Goal: Information Seeking & Learning: Learn about a topic

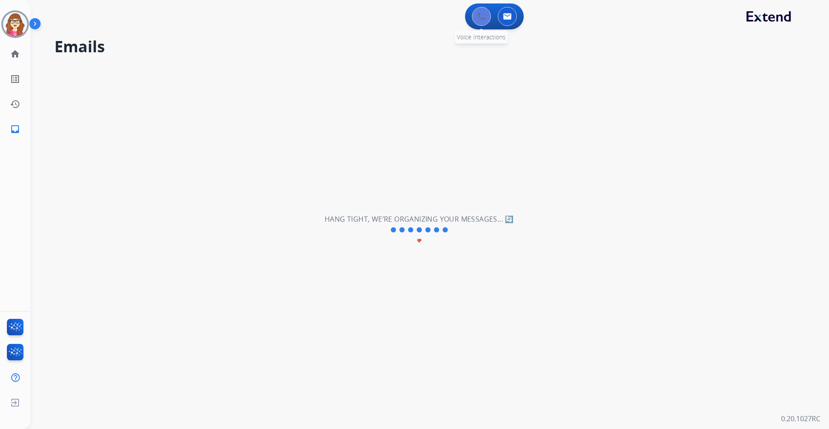
drag, startPoint x: 503, startPoint y: 19, endPoint x: 488, endPoint y: 22, distance: 14.8
click at [506, 20] on button at bounding box center [507, 16] width 19 height 19
click at [472, 21] on div "0 Voice Interactions" at bounding box center [481, 16] width 26 height 19
click at [485, 22] on button at bounding box center [481, 16] width 19 height 19
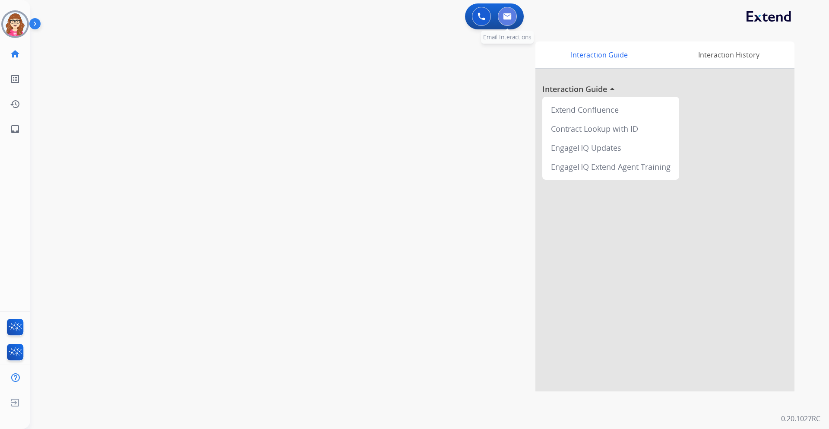
click at [503, 19] on button at bounding box center [507, 16] width 19 height 19
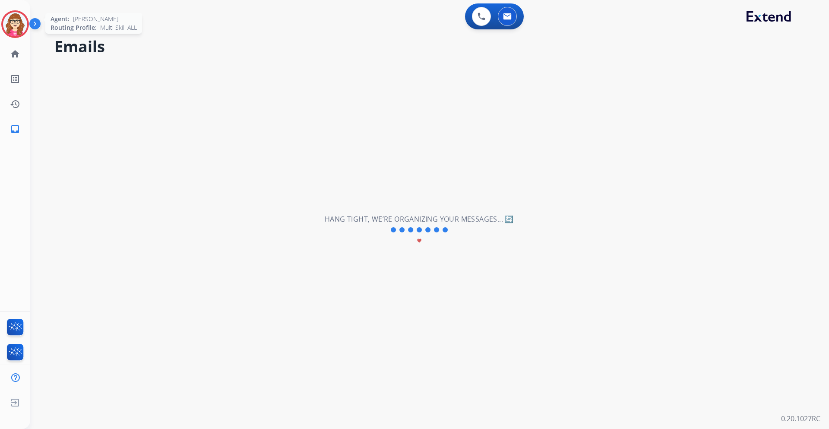
click at [18, 24] on img at bounding box center [15, 24] width 24 height 24
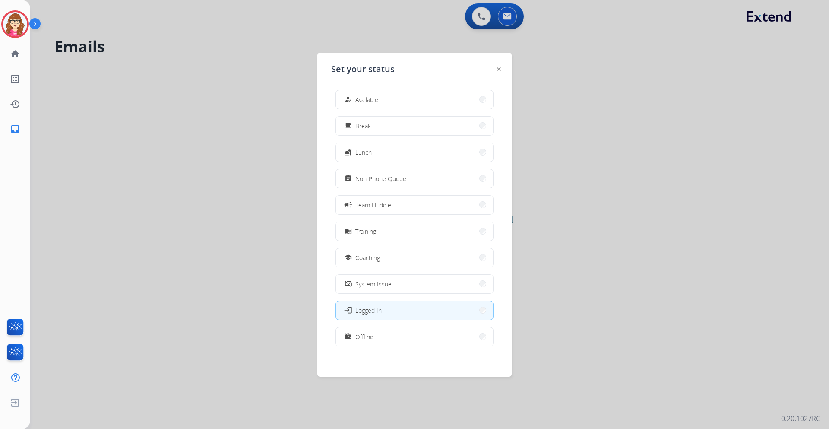
click at [367, 334] on span "Offline" at bounding box center [364, 336] width 18 height 9
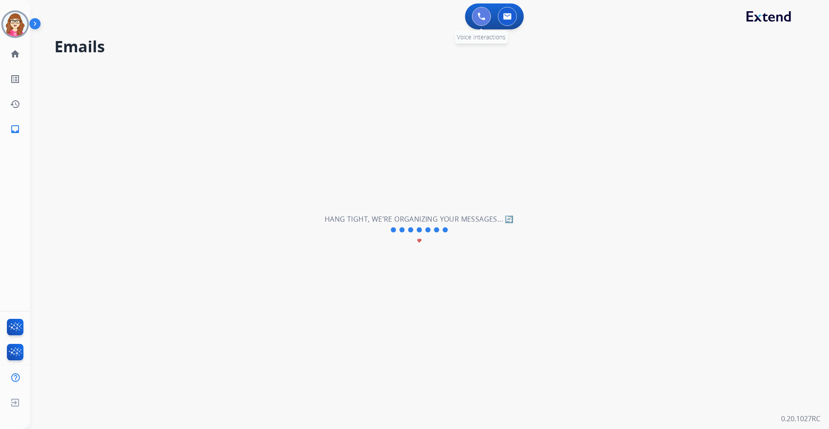
click at [482, 19] on img at bounding box center [481, 17] width 8 height 8
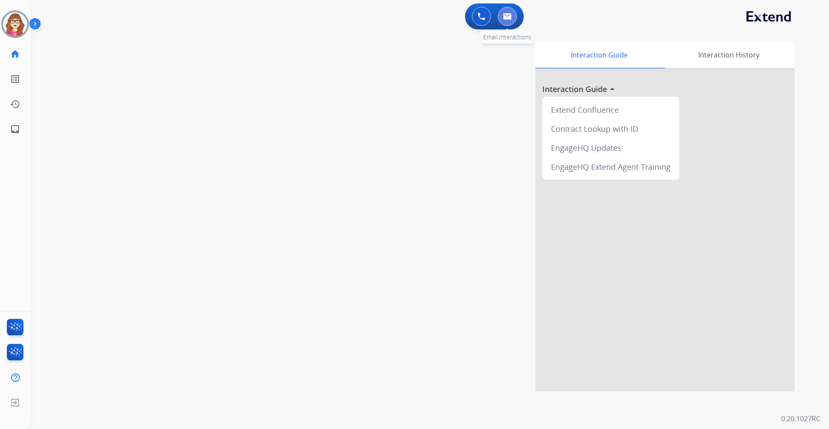
click at [509, 21] on button at bounding box center [507, 16] width 19 height 19
select select "**********"
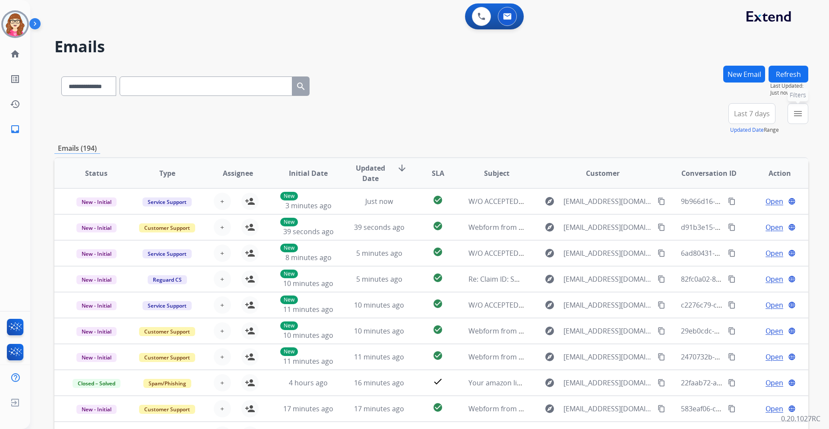
click at [788, 109] on button "menu Filters" at bounding box center [797, 113] width 21 height 21
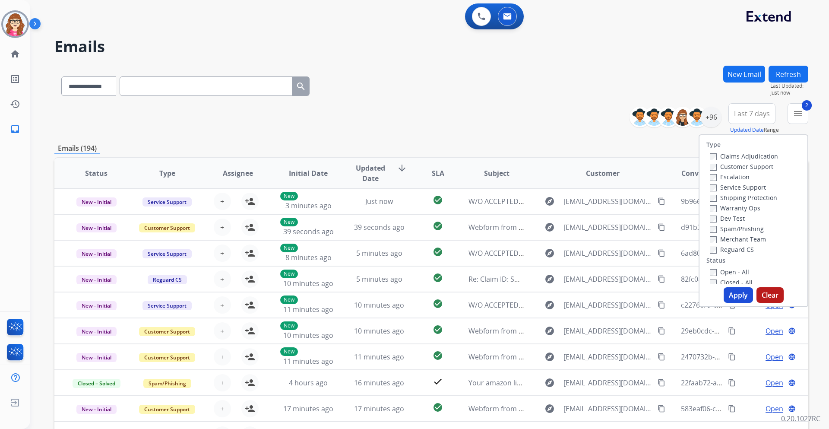
click at [706, 245] on div "Claims Adjudication Customer Support Escalation Service Support Shipping Protec…" at bounding box center [742, 203] width 72 height 104
click at [724, 291] on button "Apply" at bounding box center [738, 295] width 29 height 16
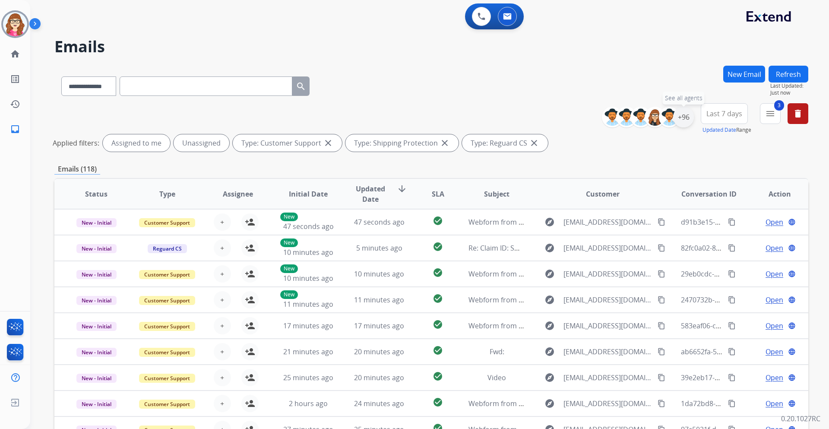
click at [685, 120] on div "+96" at bounding box center [683, 117] width 21 height 21
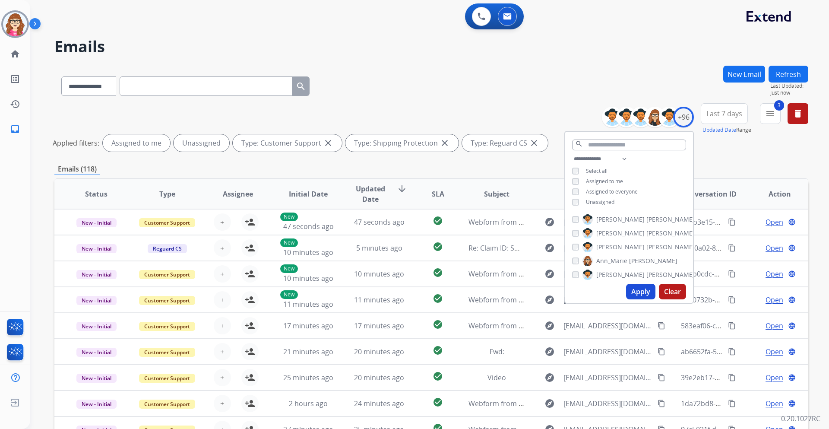
click at [611, 150] on div "search" at bounding box center [629, 143] width 128 height 22
click at [597, 147] on input "text" at bounding box center [629, 144] width 114 height 11
click at [601, 143] on input "text" at bounding box center [629, 144] width 114 height 11
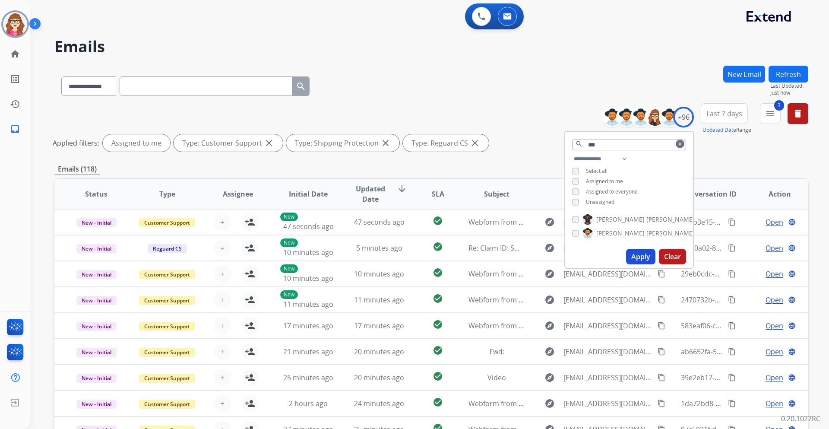
click at [635, 252] on button "Apply" at bounding box center [640, 257] width 29 height 16
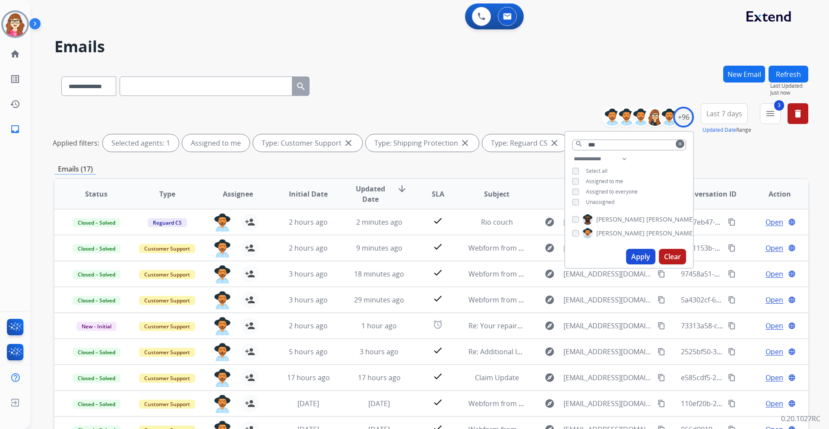
click at [453, 167] on div "Emails (17)" at bounding box center [431, 169] width 754 height 11
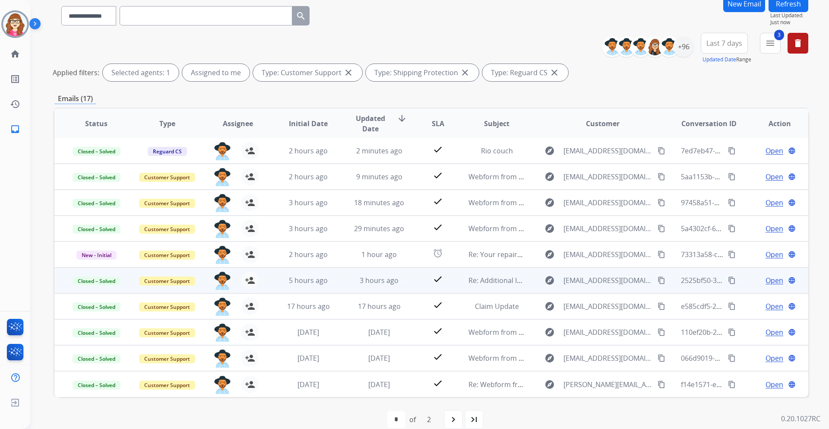
scroll to position [83, 0]
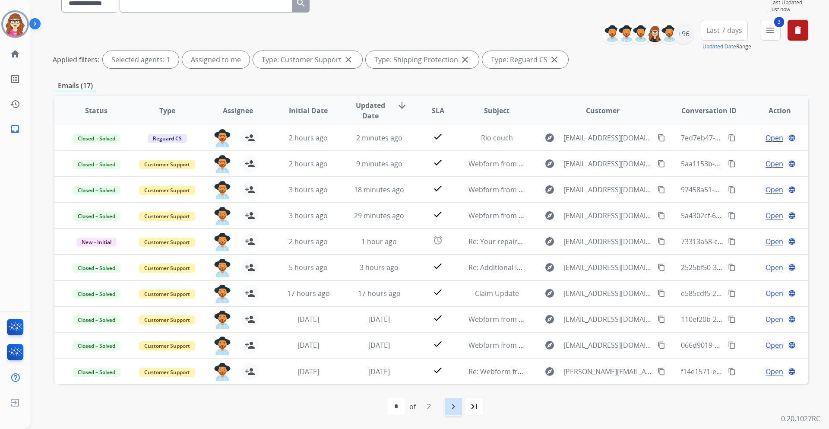
click at [454, 414] on div "navigate_next" at bounding box center [453, 406] width 19 height 19
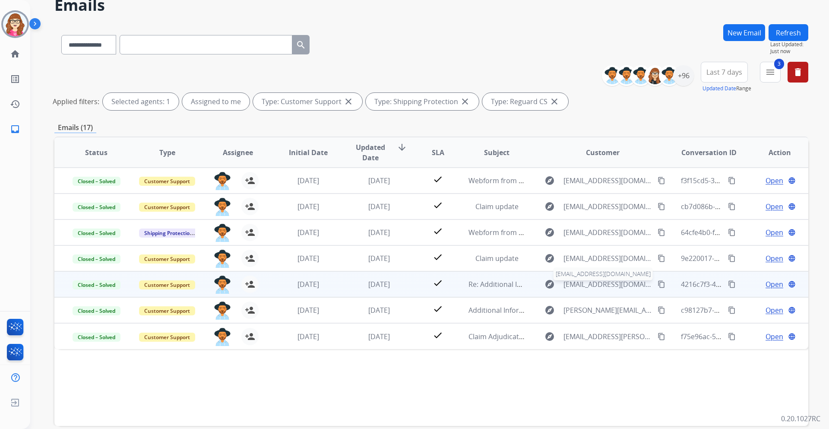
scroll to position [43, 0]
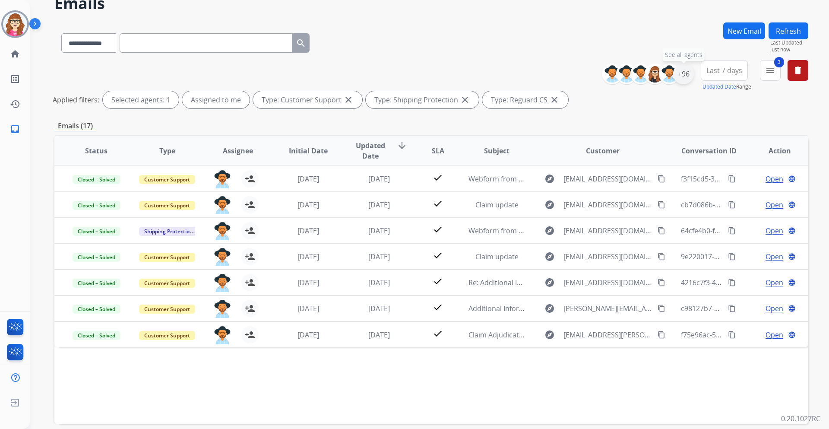
click at [685, 76] on div "+96" at bounding box center [683, 73] width 21 height 21
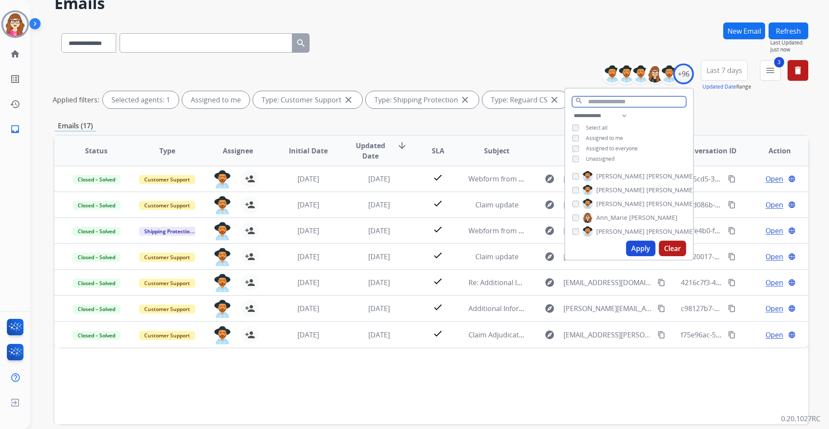
click at [599, 102] on input "text" at bounding box center [629, 101] width 114 height 11
click at [598, 103] on input "text" at bounding box center [629, 101] width 114 height 11
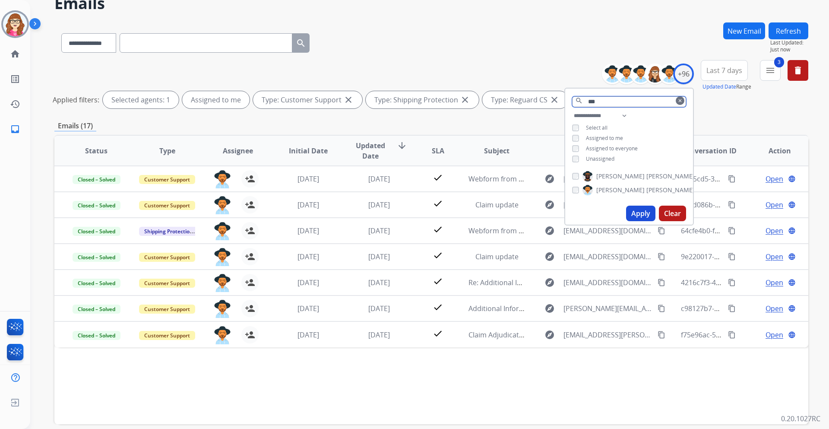
click at [602, 101] on input "***" at bounding box center [629, 101] width 114 height 11
type input "*"
type input "****"
click at [575, 185] on div "[PERSON_NAME]" at bounding box center [615, 190] width 87 height 10
click at [579, 190] on div "[PERSON_NAME]" at bounding box center [615, 190] width 87 height 10
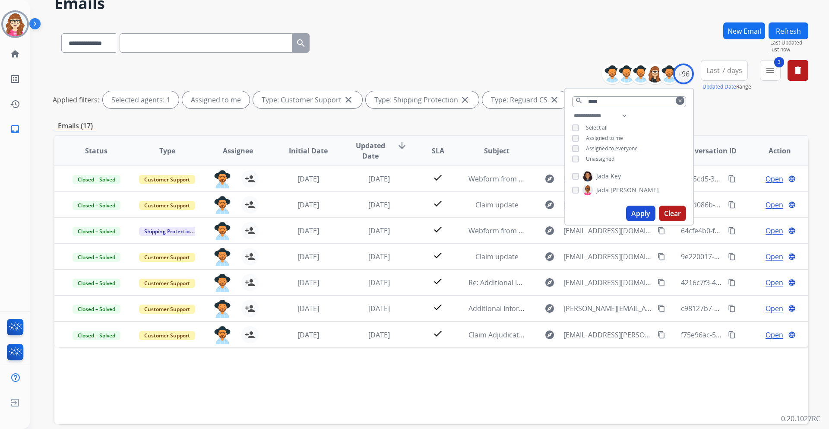
click at [633, 208] on button "Apply" at bounding box center [640, 213] width 29 height 16
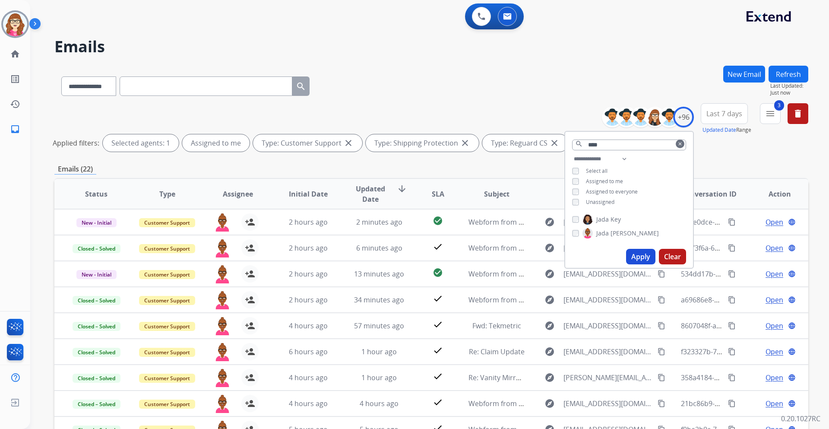
click at [354, 166] on div "Emails (22)" at bounding box center [431, 169] width 754 height 11
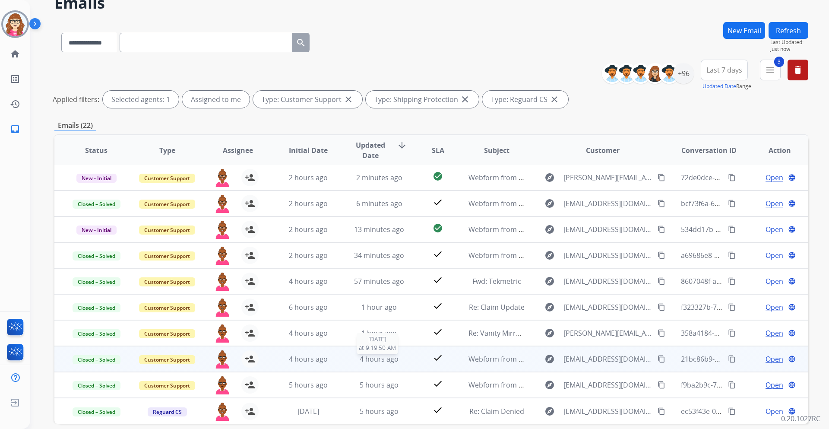
scroll to position [83, 0]
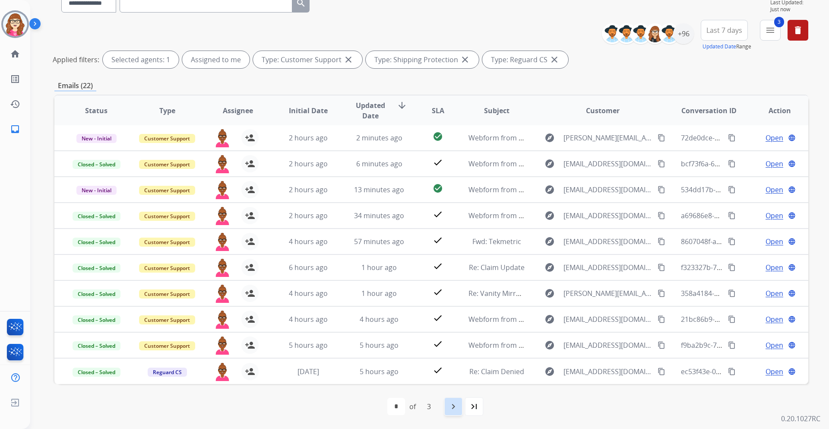
click at [451, 406] on mat-icon "navigate_next" at bounding box center [453, 406] width 10 height 10
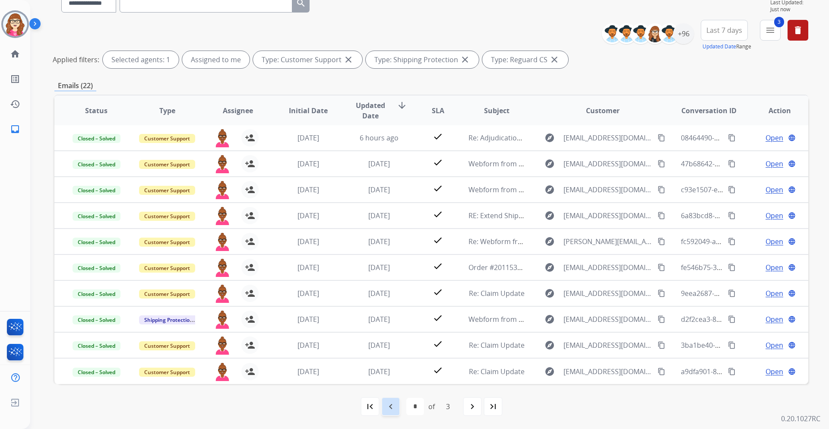
click at [395, 402] on mat-icon "navigate_before" at bounding box center [391, 406] width 10 height 10
select select "*"
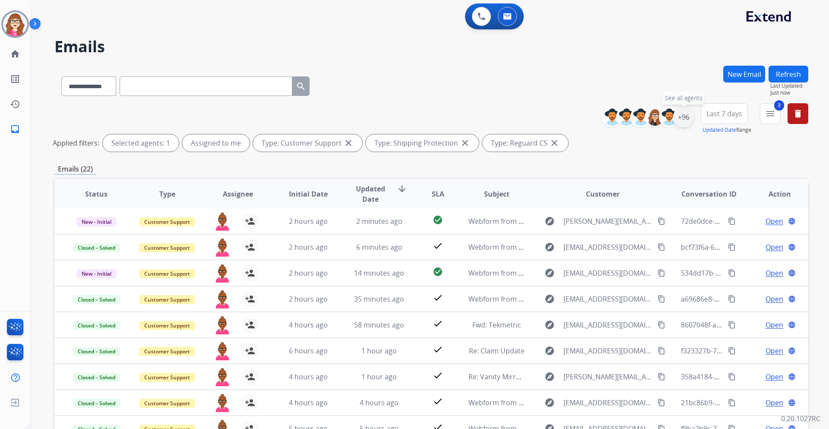
click at [685, 120] on div "+96" at bounding box center [683, 117] width 21 height 21
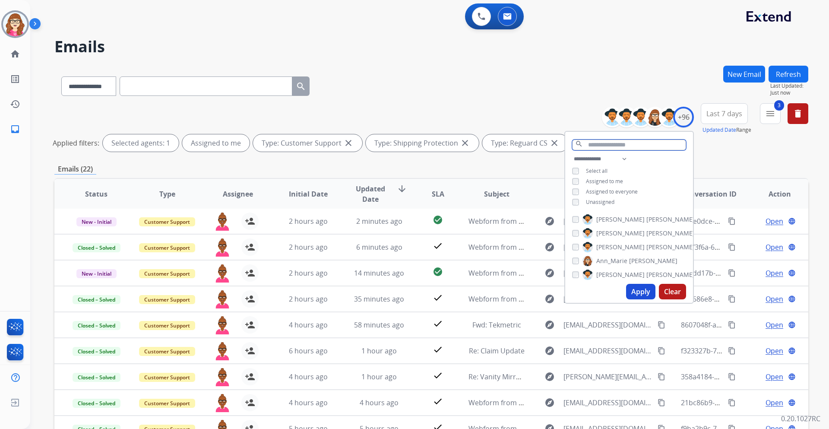
click at [611, 144] on input "text" at bounding box center [629, 144] width 114 height 11
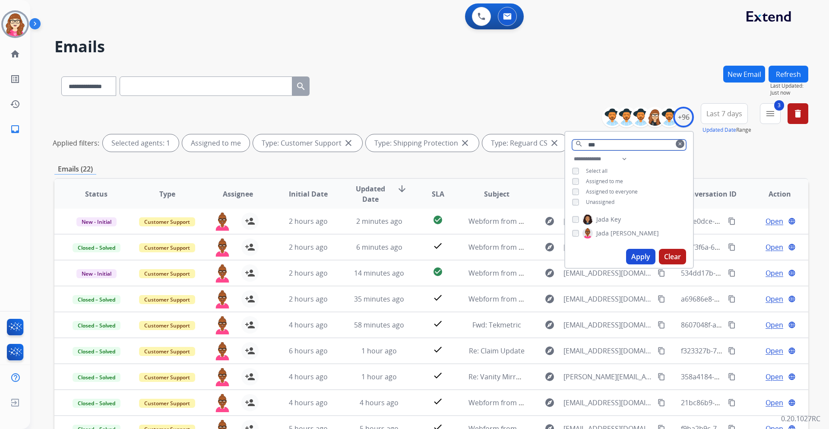
click at [607, 143] on input "***" at bounding box center [629, 144] width 114 height 11
click at [638, 256] on button "Apply" at bounding box center [640, 257] width 29 height 16
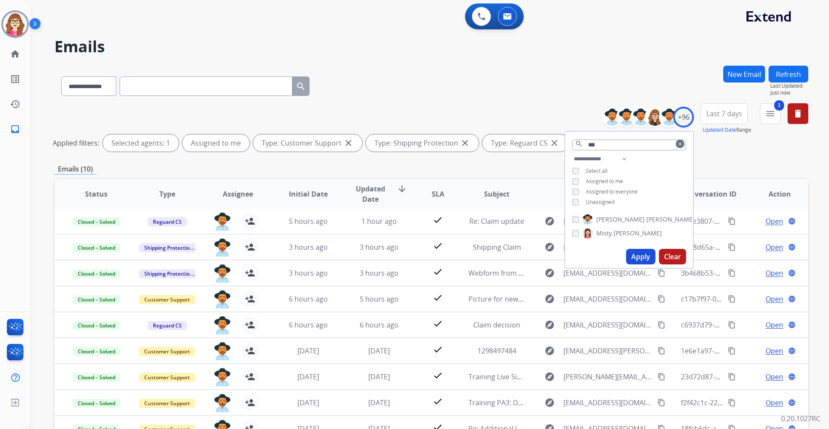
click at [444, 166] on div "Emails (10)" at bounding box center [431, 169] width 754 height 11
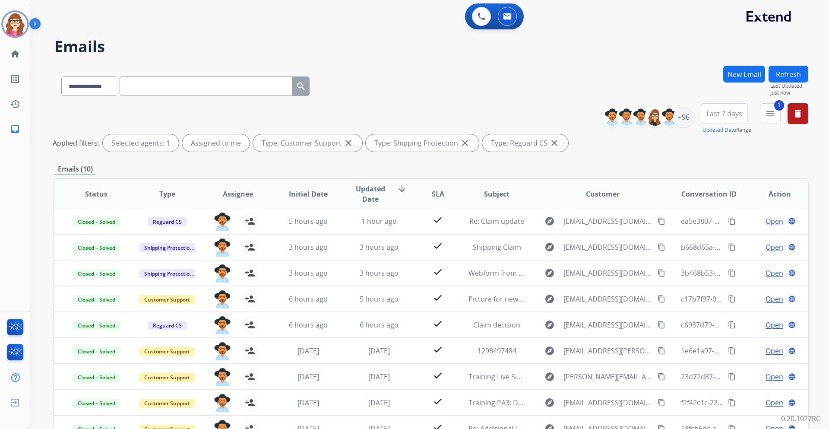
click at [651, 160] on div "**********" at bounding box center [431, 289] width 754 height 446
click at [770, 117] on mat-icon "menu" at bounding box center [770, 113] width 10 height 10
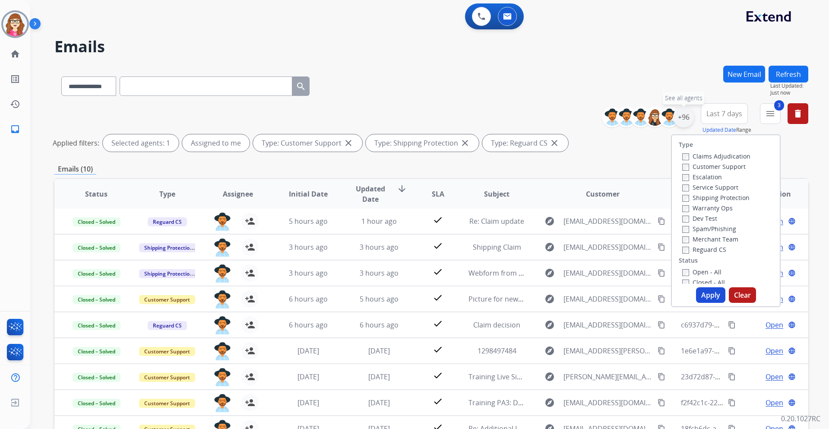
click at [677, 111] on div "+96" at bounding box center [683, 117] width 21 height 21
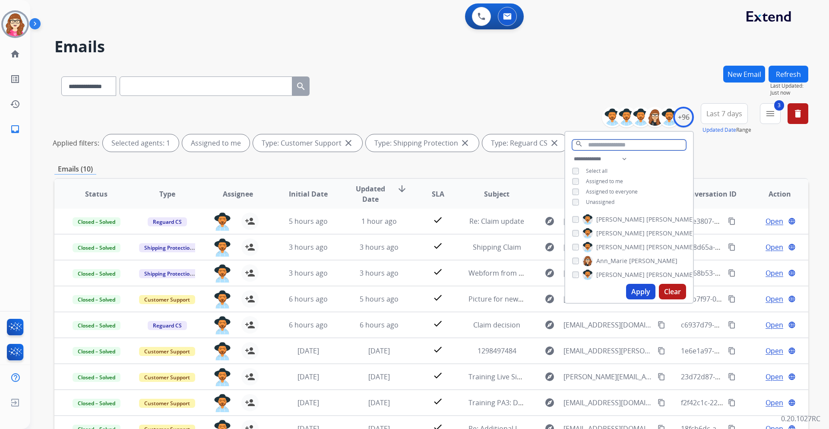
click at [617, 143] on input "text" at bounding box center [629, 144] width 114 height 11
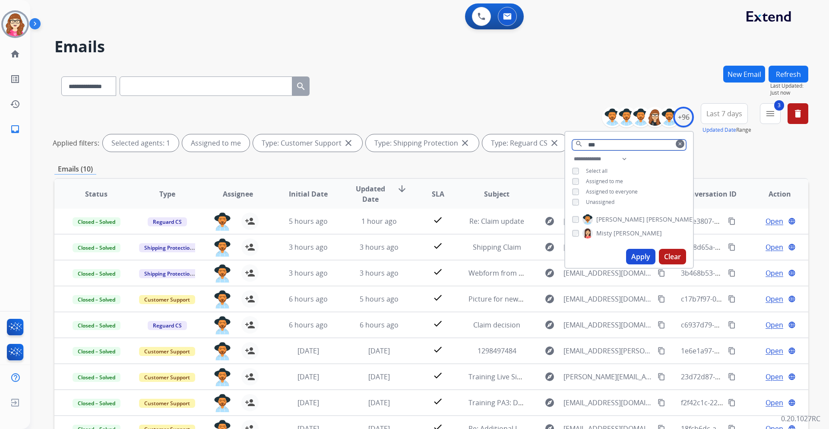
drag, startPoint x: 604, startPoint y: 144, endPoint x: 586, endPoint y: 145, distance: 18.6
click at [586, 145] on input "***" at bounding box center [629, 144] width 114 height 11
click at [636, 242] on button "Apply" at bounding box center [640, 243] width 29 height 16
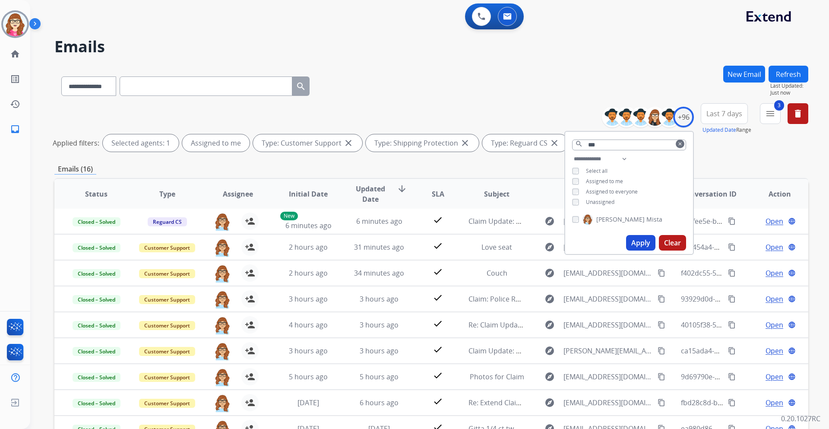
click at [496, 163] on div "**********" at bounding box center [431, 289] width 754 height 446
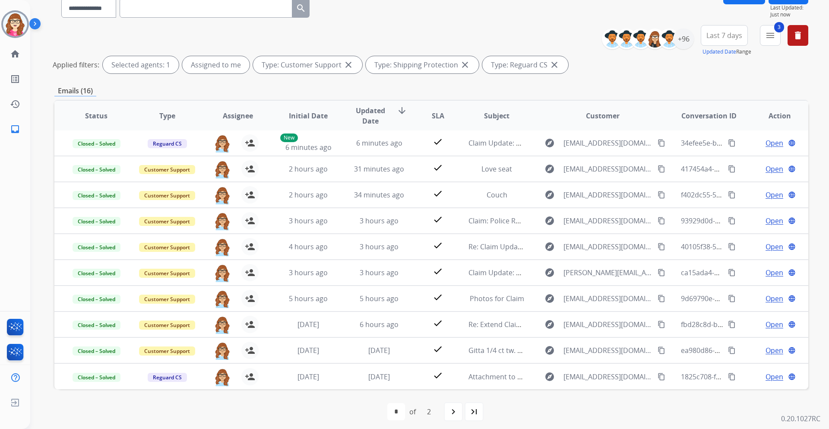
scroll to position [83, 0]
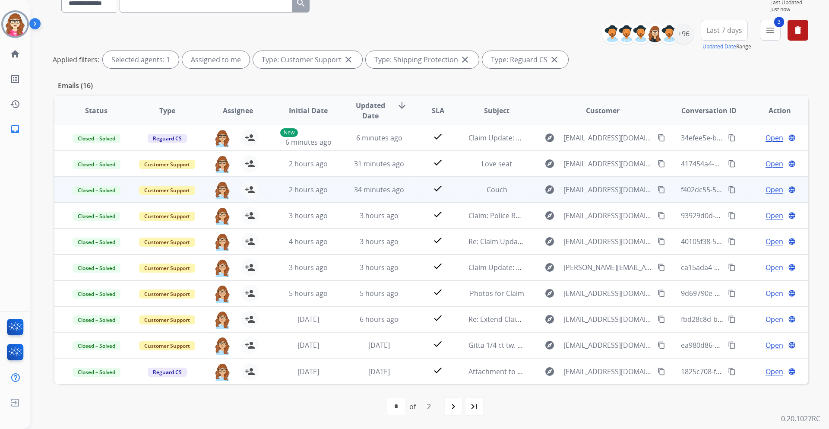
click at [767, 189] on span "Open" at bounding box center [774, 189] width 18 height 10
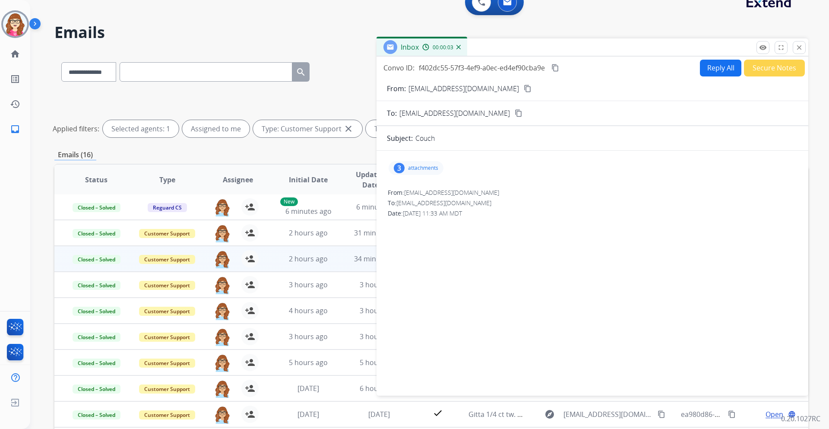
scroll to position [0, 0]
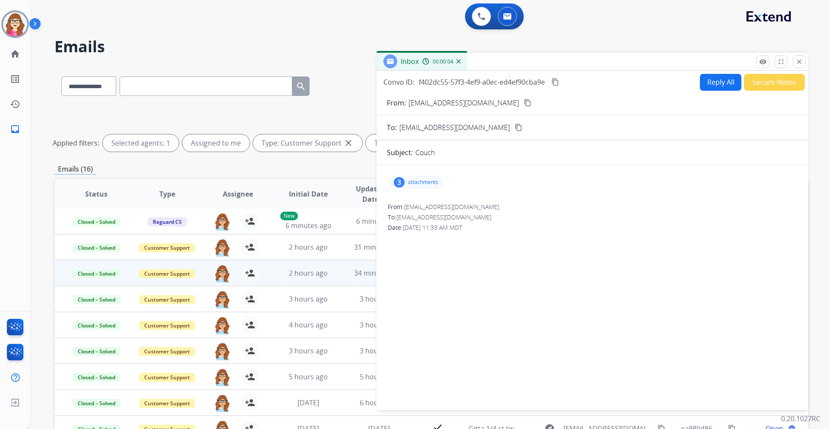
click at [782, 86] on button "Secure Notes" at bounding box center [774, 82] width 61 height 17
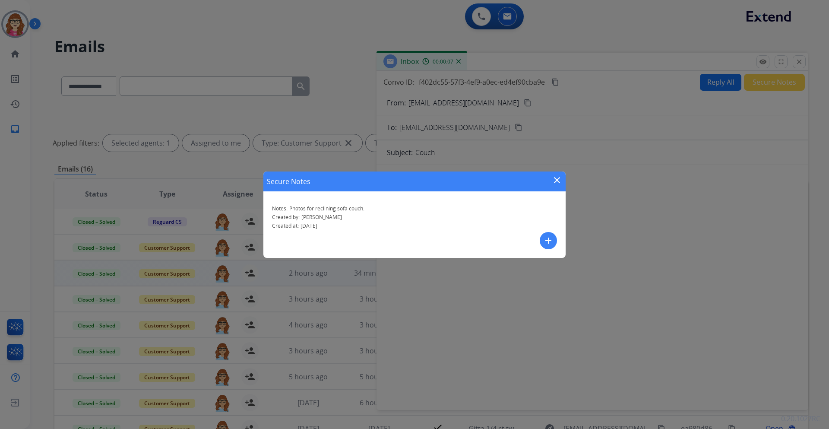
click at [556, 182] on mat-icon "close" at bounding box center [557, 180] width 10 height 10
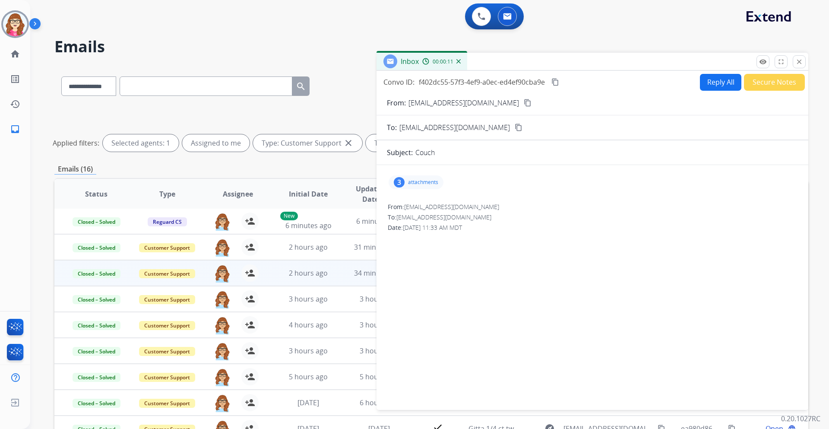
click at [524, 103] on mat-icon "content_copy" at bounding box center [528, 103] width 8 height 8
click at [766, 85] on button "Secure Notes" at bounding box center [774, 82] width 61 height 17
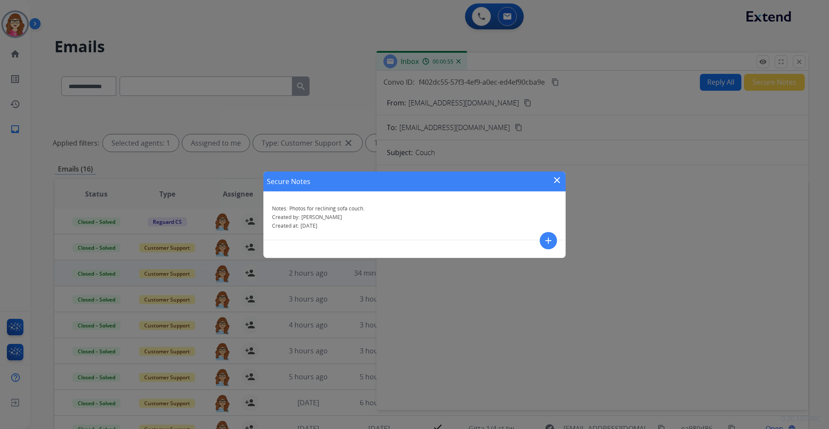
click at [553, 178] on mat-icon "close" at bounding box center [557, 180] width 10 height 10
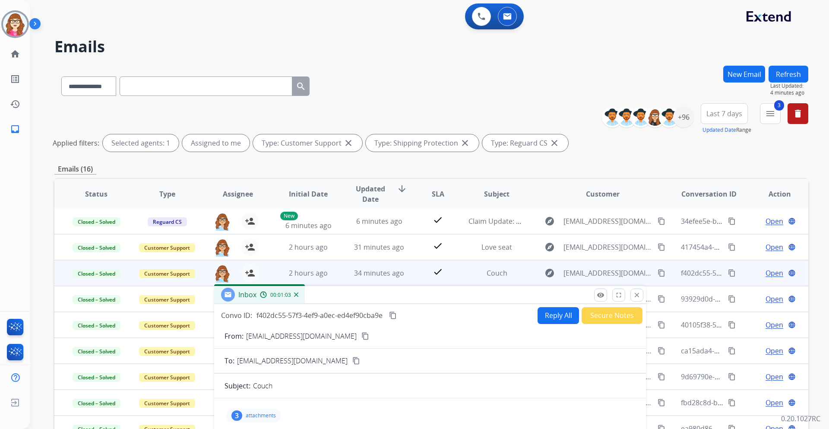
drag, startPoint x: 526, startPoint y: 64, endPoint x: 364, endPoint y: 295, distance: 282.1
click at [364, 296] on div "Inbox 00:01:03" at bounding box center [430, 295] width 432 height 18
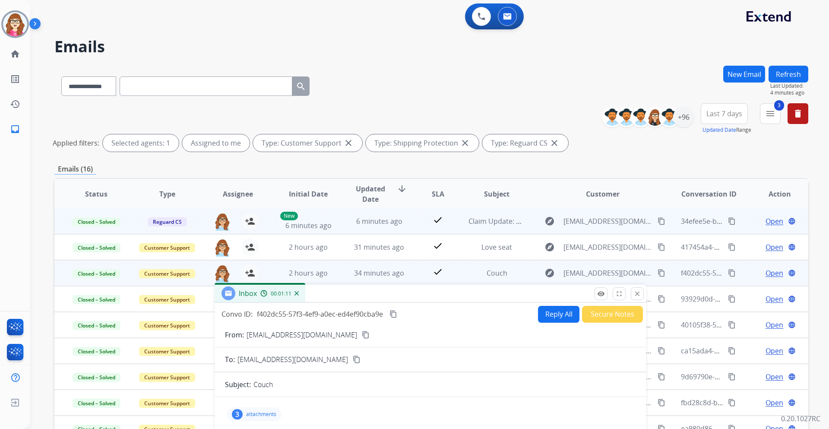
click at [765, 220] on span "Open" at bounding box center [774, 221] width 18 height 10
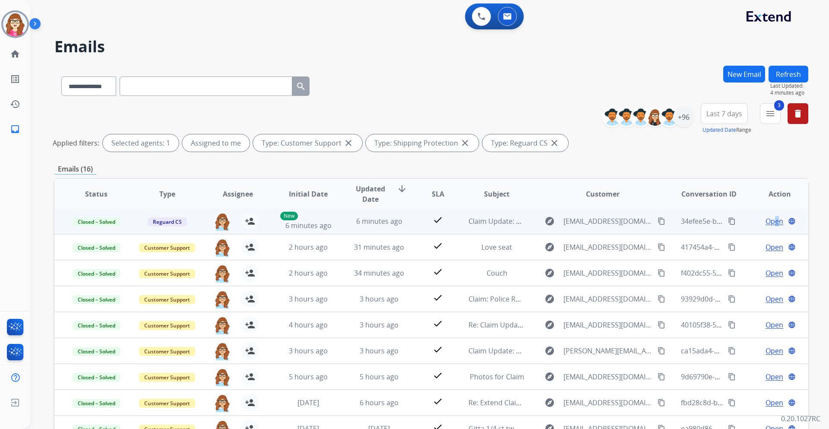
click at [770, 227] on td "Open language" at bounding box center [772, 221] width 71 height 26
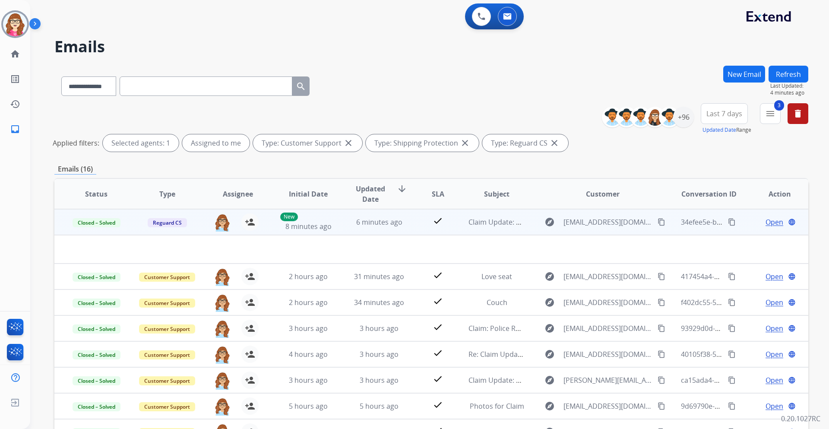
click at [766, 220] on span "Open" at bounding box center [774, 222] width 18 height 10
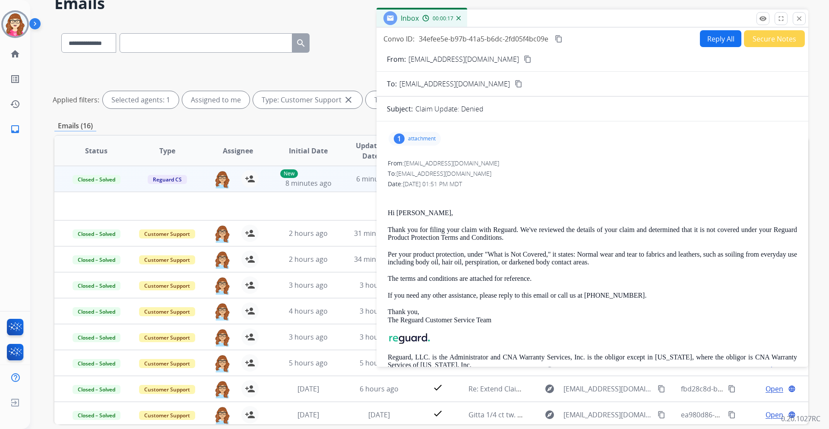
click at [555, 40] on button "content_copy" at bounding box center [558, 39] width 10 height 10
click at [796, 20] on mat-icon "close" at bounding box center [799, 19] width 8 height 8
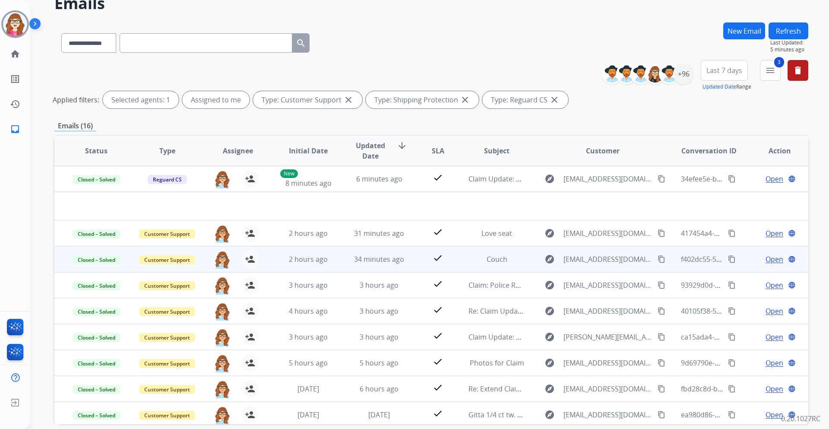
click at [765, 258] on span "Open" at bounding box center [774, 259] width 18 height 10
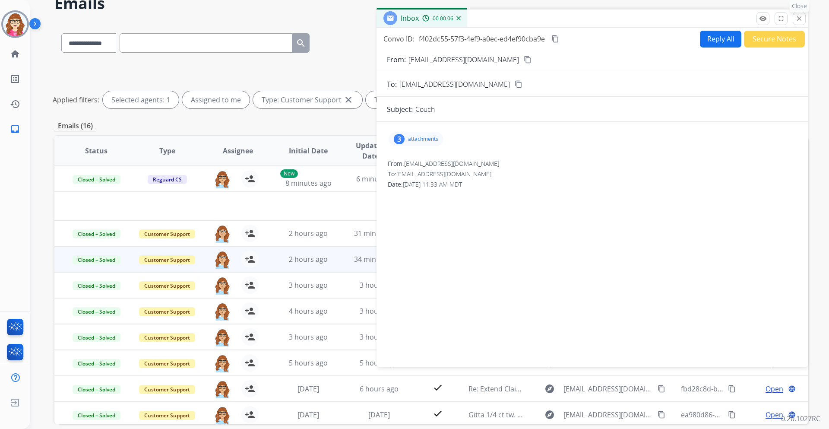
click at [800, 19] on mat-icon "close" at bounding box center [799, 19] width 8 height 8
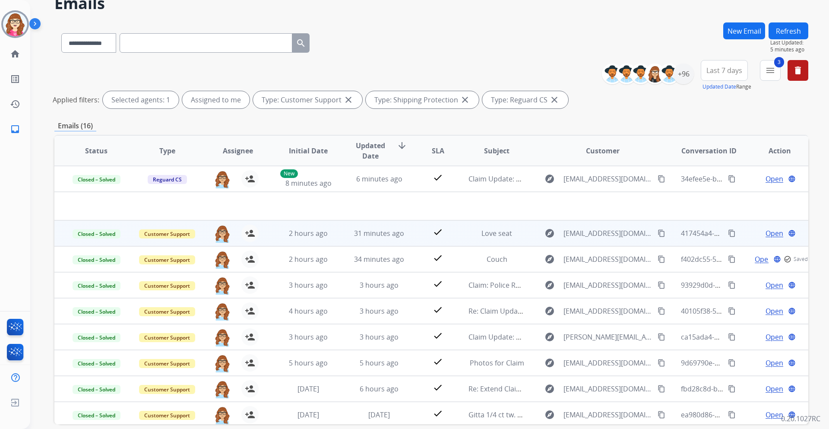
click at [773, 230] on span "Open" at bounding box center [774, 233] width 18 height 10
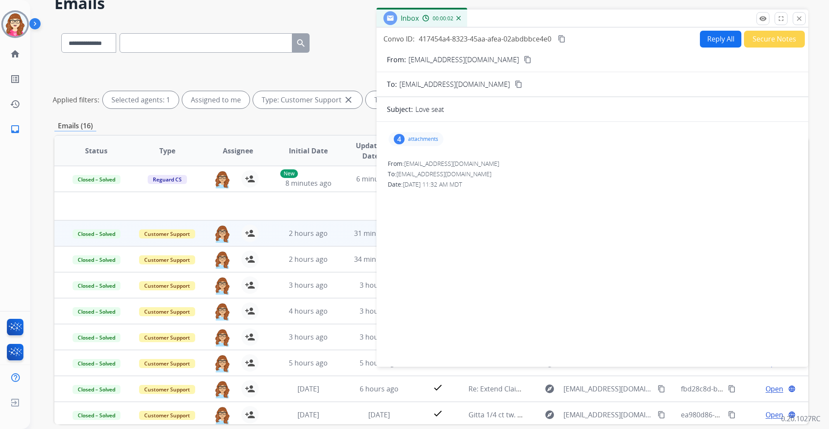
click at [422, 133] on div "4 attachments" at bounding box center [592, 139] width 411 height 21
click at [424, 134] on div "4 attachments" at bounding box center [416, 139] width 55 height 14
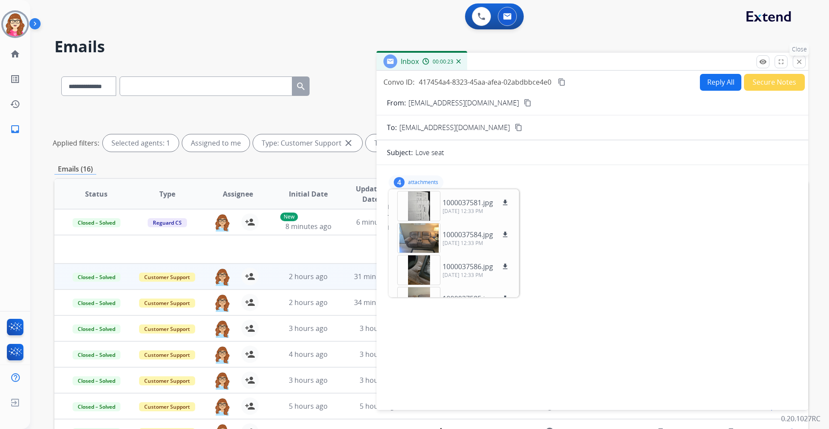
click at [799, 59] on mat-icon "close" at bounding box center [799, 62] width 8 height 8
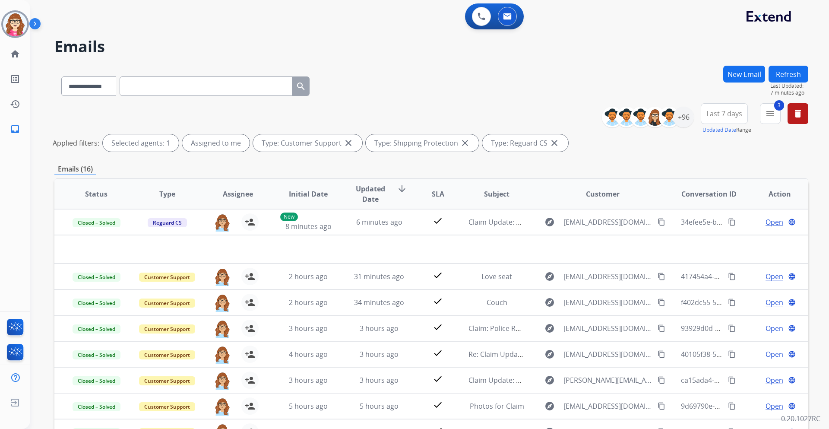
click at [409, 96] on div "**********" at bounding box center [431, 85] width 754 height 38
click at [684, 120] on div "+96" at bounding box center [683, 117] width 21 height 21
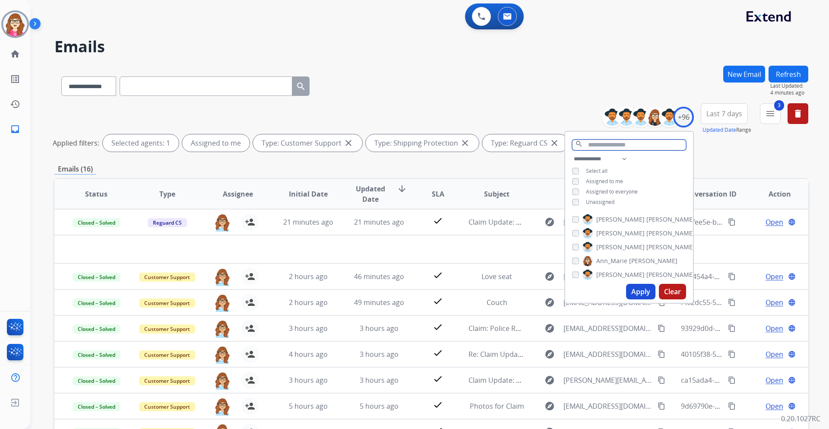
click at [611, 145] on input "text" at bounding box center [629, 144] width 114 height 11
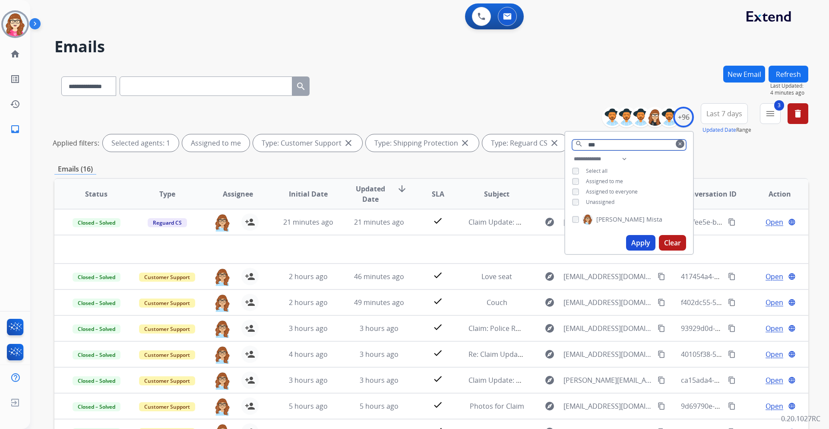
type input "***"
click at [633, 242] on button "Apply" at bounding box center [640, 243] width 29 height 16
